Goal: Complete application form: Complete application form

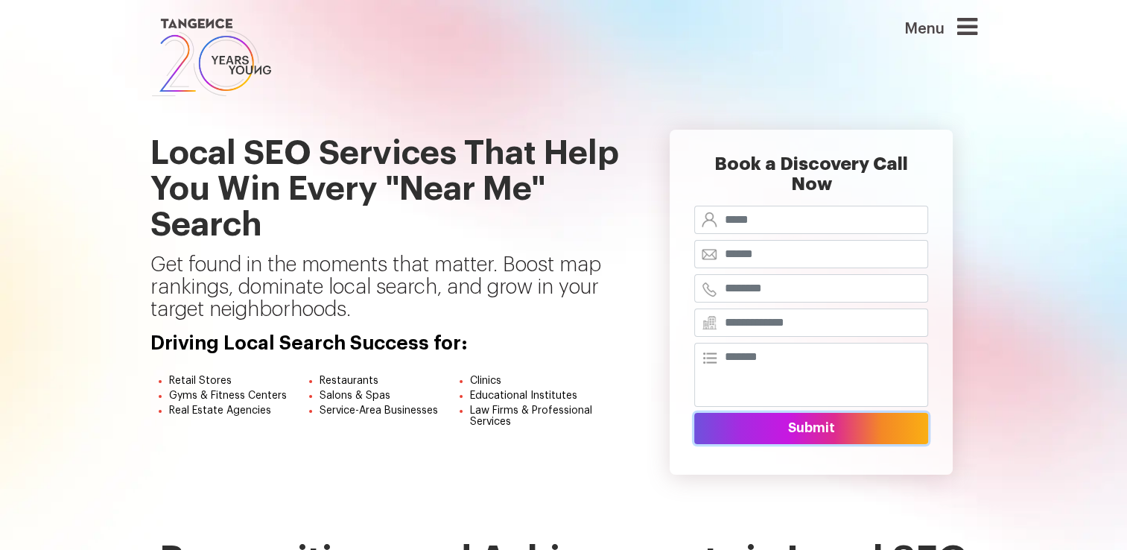
click at [804, 413] on button "Submit" at bounding box center [811, 428] width 234 height 31
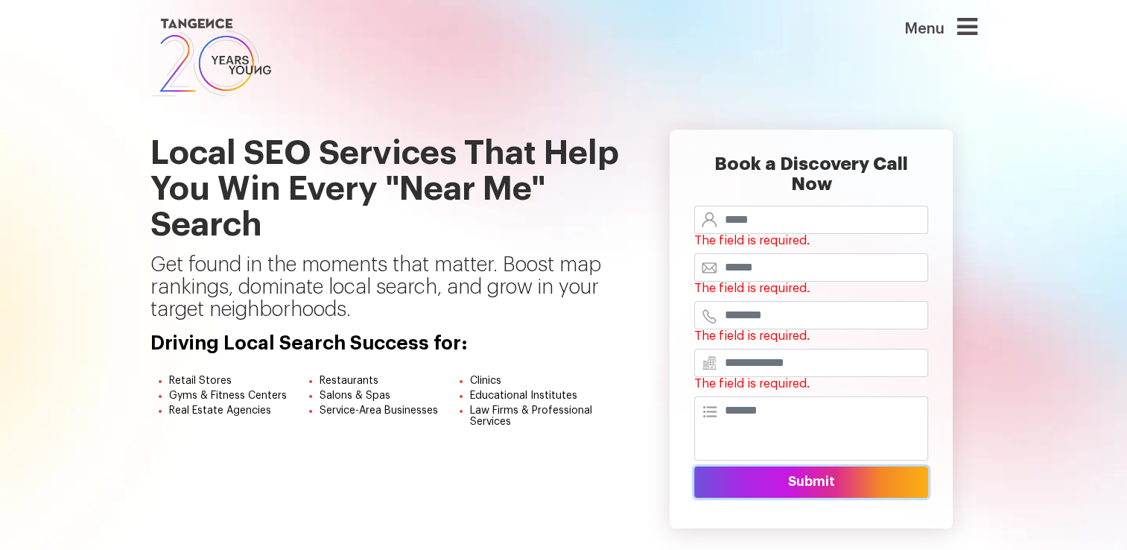
click at [803, 466] on button "Submit" at bounding box center [811, 481] width 234 height 31
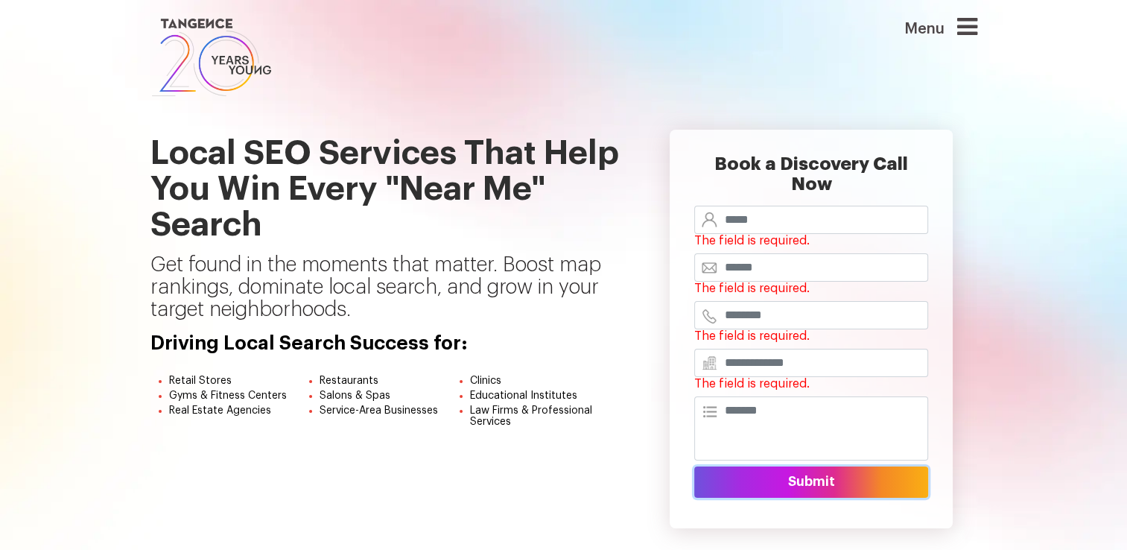
click at [803, 466] on button "Submit" at bounding box center [811, 481] width 234 height 31
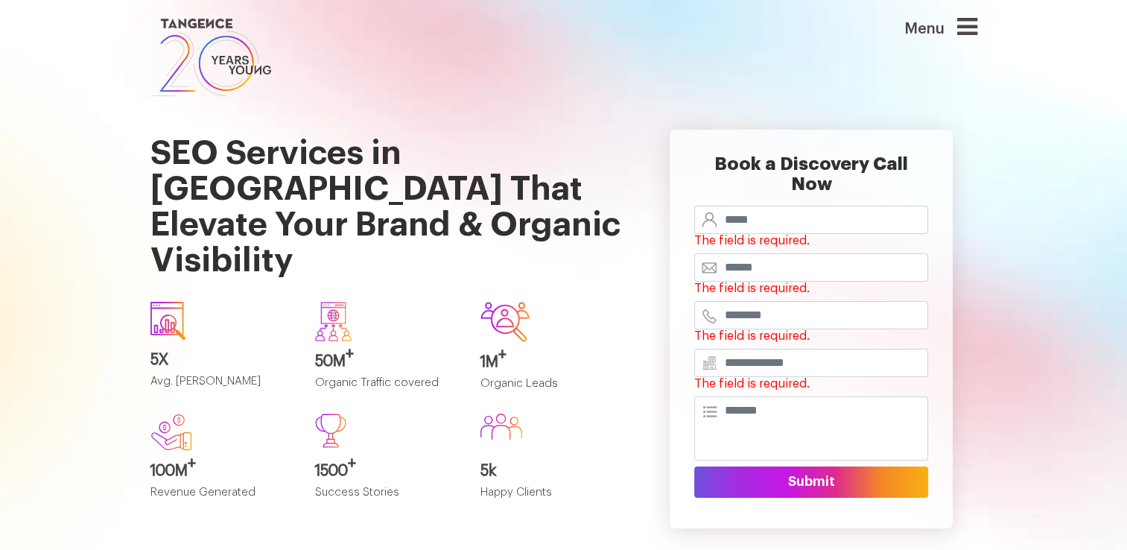
click at [804, 466] on button "Submit" at bounding box center [811, 481] width 234 height 31
